Goal: Check status: Check status

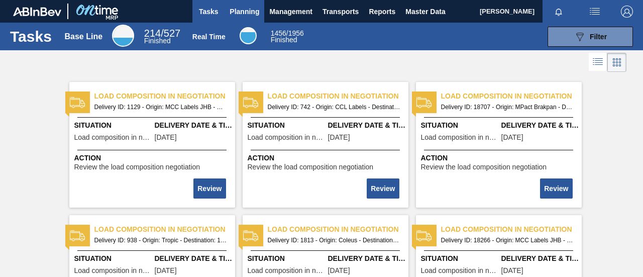
click at [258, 13] on span "Planning" at bounding box center [245, 12] width 30 height 12
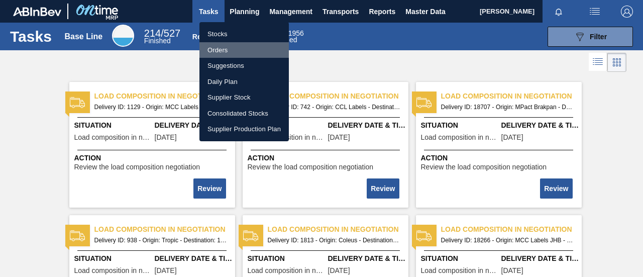
click at [239, 50] on li "Orders" at bounding box center [243, 50] width 89 height 16
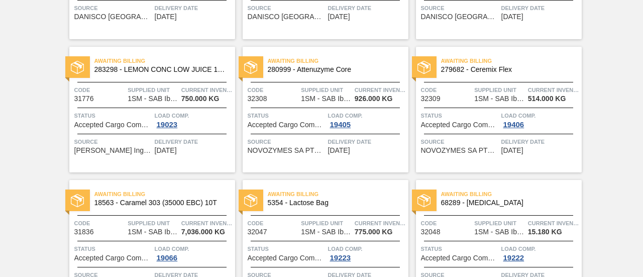
scroll to position [352, 0]
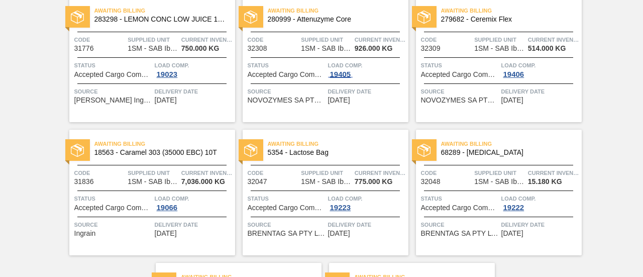
click at [347, 73] on div "19405" at bounding box center [340, 74] width 25 height 8
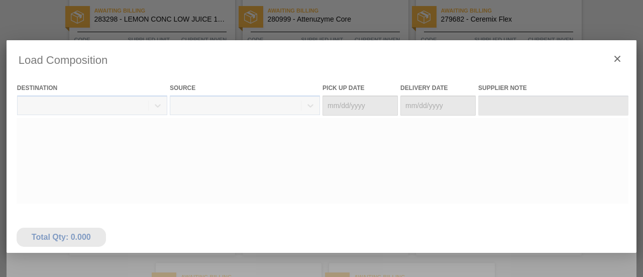
type Date "[DATE]"
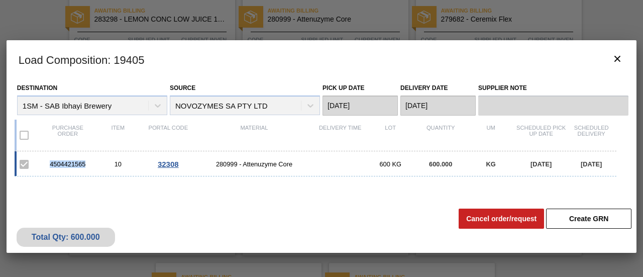
drag, startPoint x: 90, startPoint y: 164, endPoint x: 46, endPoint y: 164, distance: 44.7
click at [46, 164] on div "4504421565" at bounding box center [68, 164] width 50 height 8
copy div "4504421565"
click at [622, 55] on icon "botão de ícone" at bounding box center [617, 59] width 12 height 12
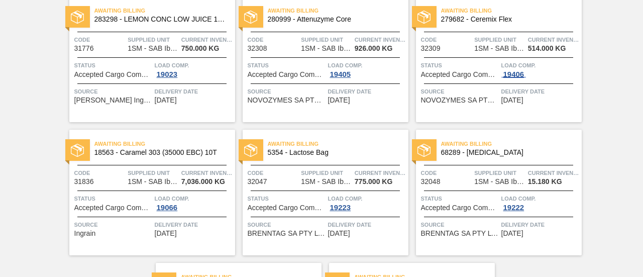
click at [510, 70] on div "19406" at bounding box center [513, 74] width 25 height 8
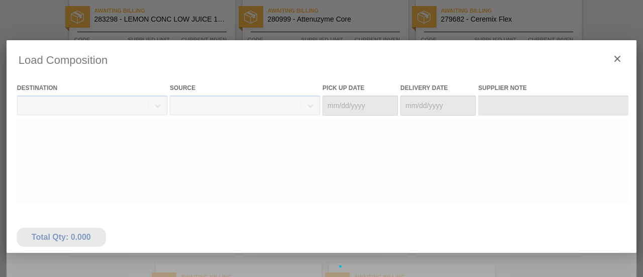
type Date "[DATE]"
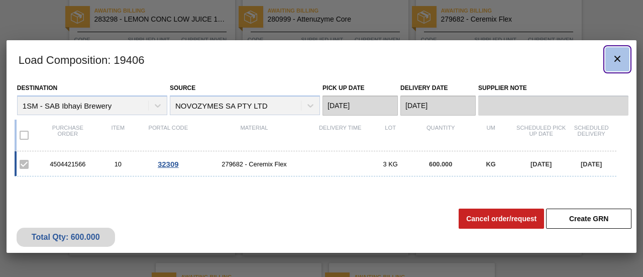
click at [623, 59] on icon "botão de ícone" at bounding box center [617, 59] width 12 height 12
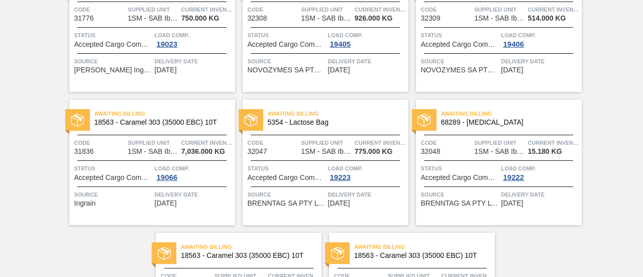
scroll to position [452, 0]
